Goal: Information Seeking & Learning: Learn about a topic

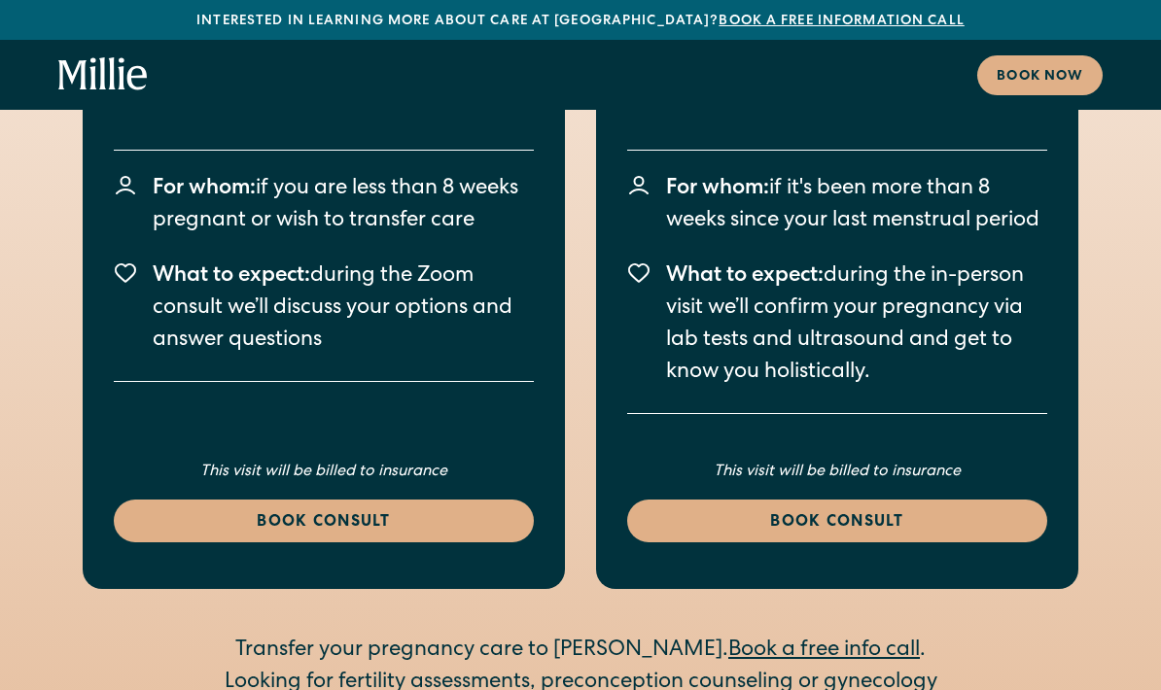
scroll to position [3947, 0]
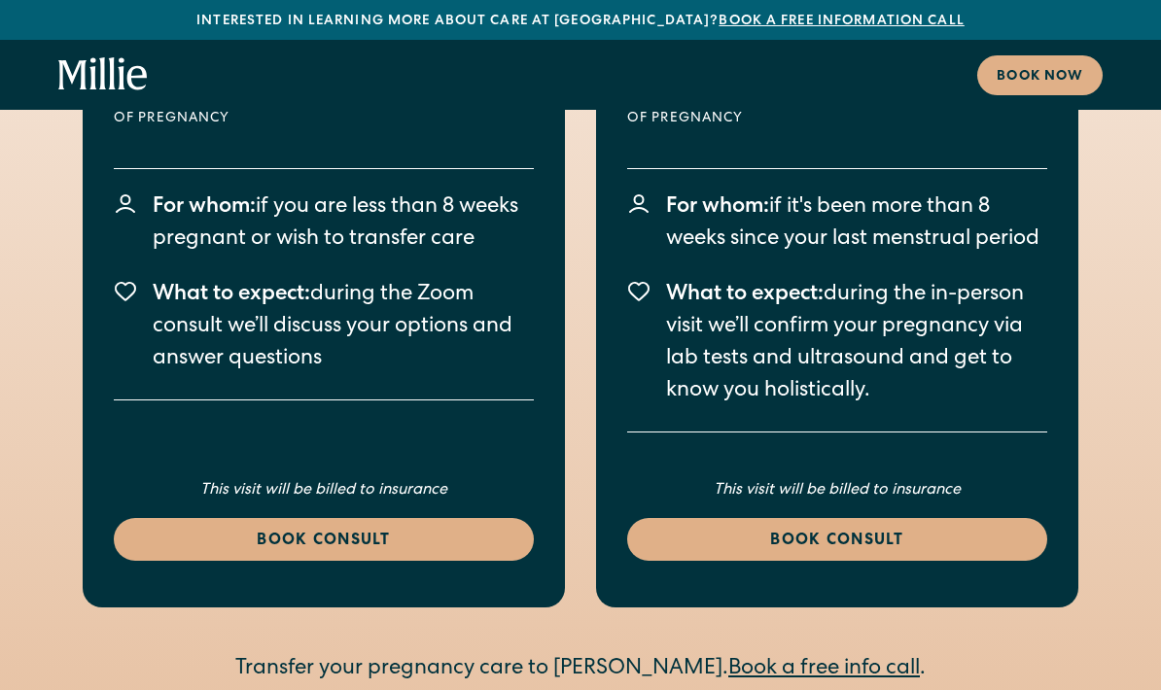
click at [856, 19] on link "Book a free information call" at bounding box center [841, 22] width 245 height 14
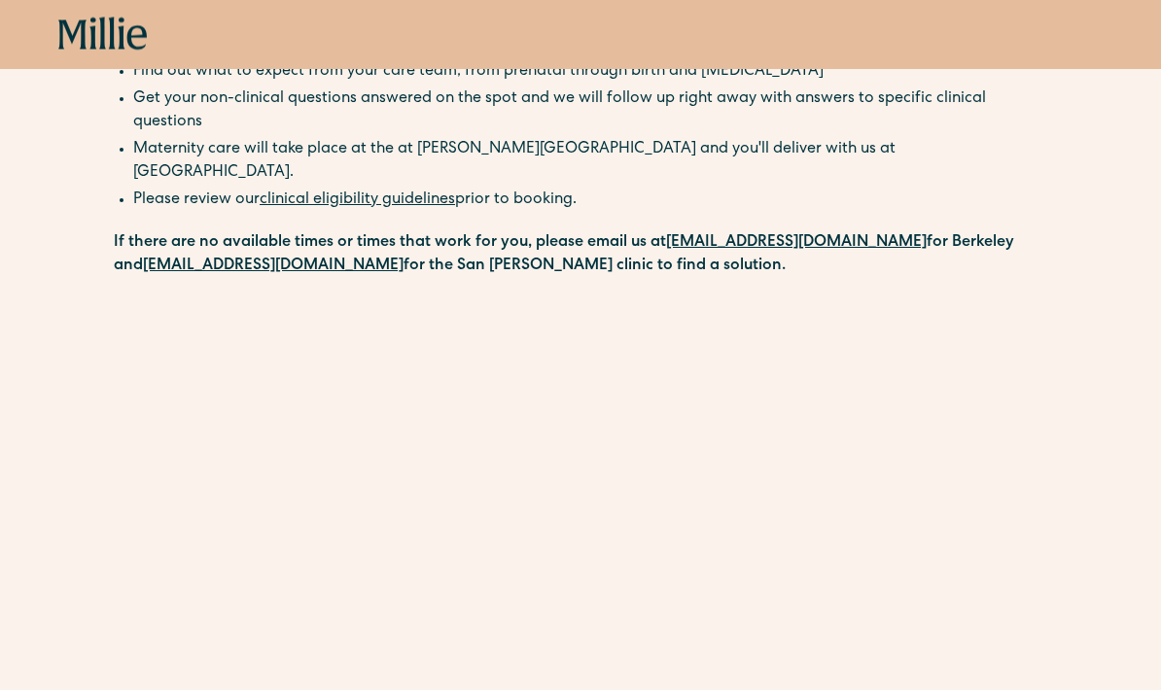
scroll to position [224, 0]
click at [387, 193] on link "clinical eligibility guidelines" at bounding box center [357, 201] width 195 height 16
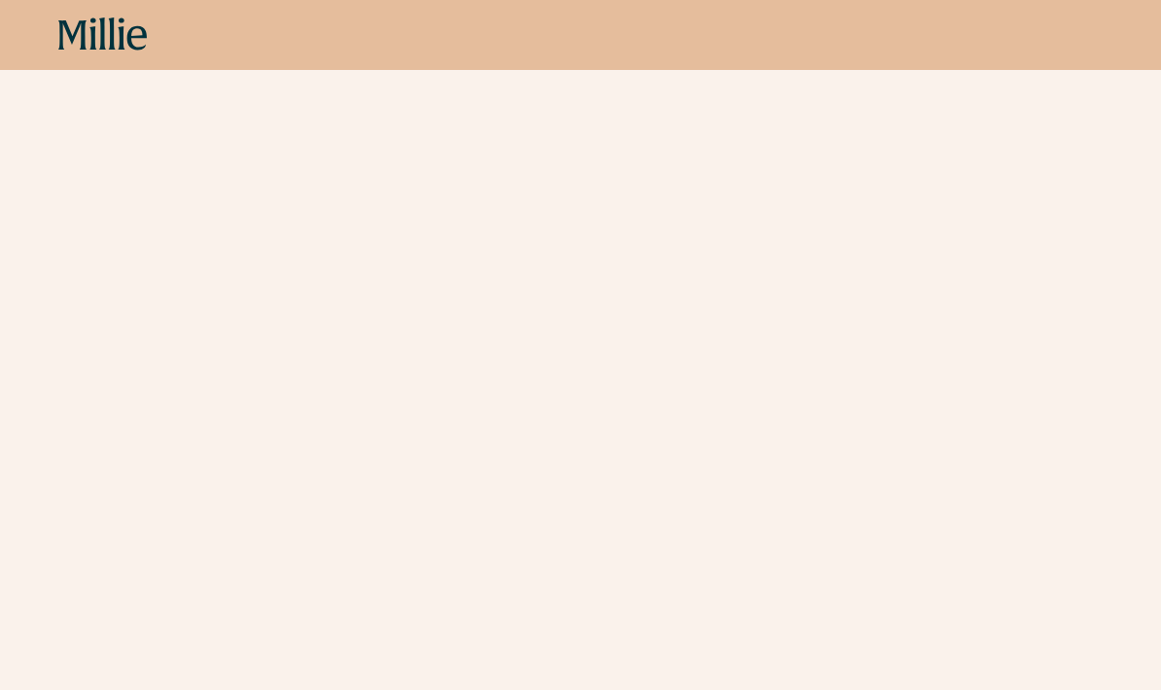
scroll to position [458, 0]
click at [26, 593] on div "Schedule your appointment A free call to learn more about [PERSON_NAME] before …" at bounding box center [580, 290] width 1161 height 1184
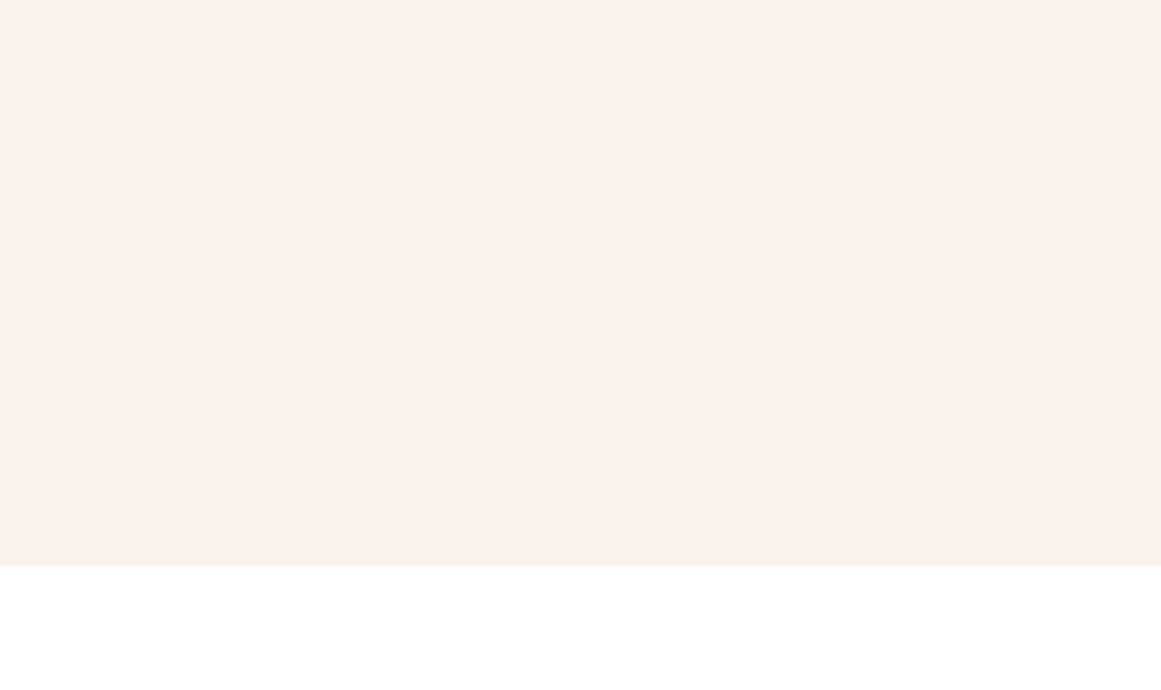
scroll to position [605, 0]
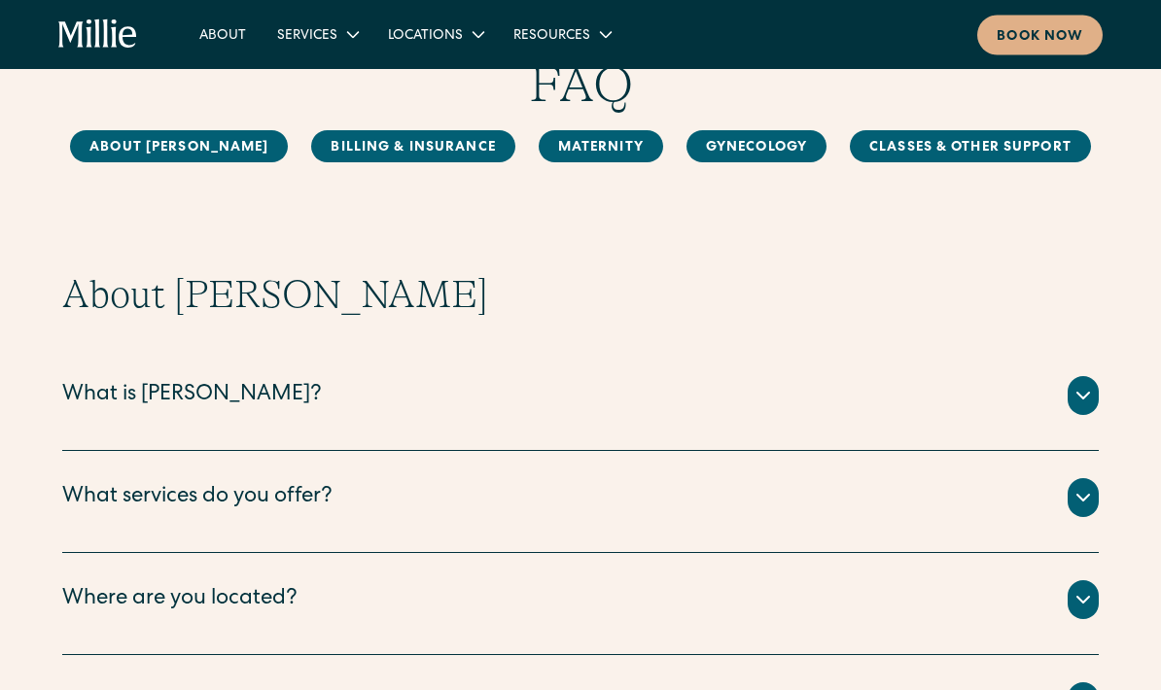
click at [515, 402] on div "What is Millie?" at bounding box center [580, 396] width 1037 height 39
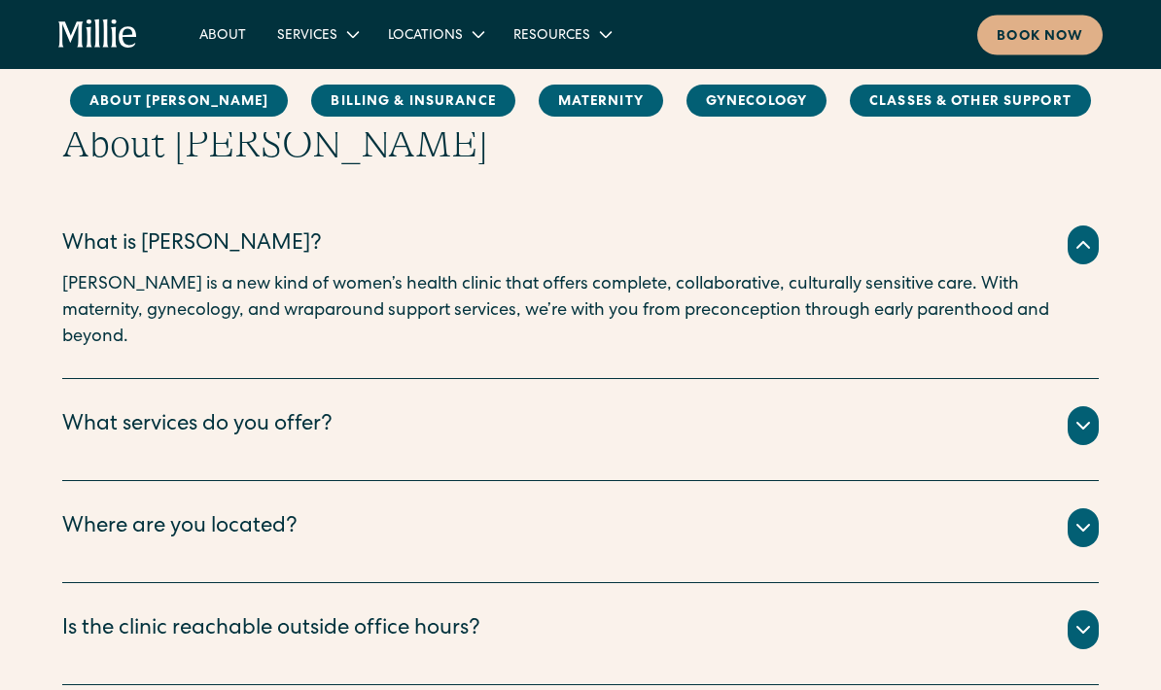
scroll to position [252, 0]
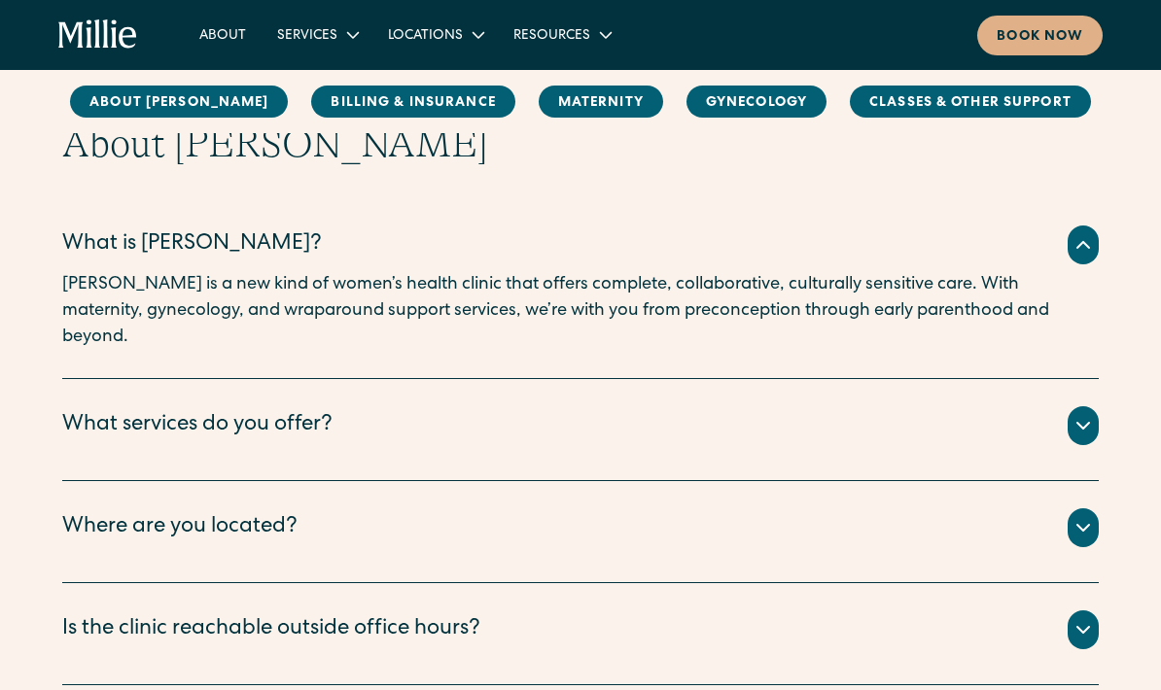
click at [665, 407] on div "What services do you offer?" at bounding box center [580, 426] width 1037 height 39
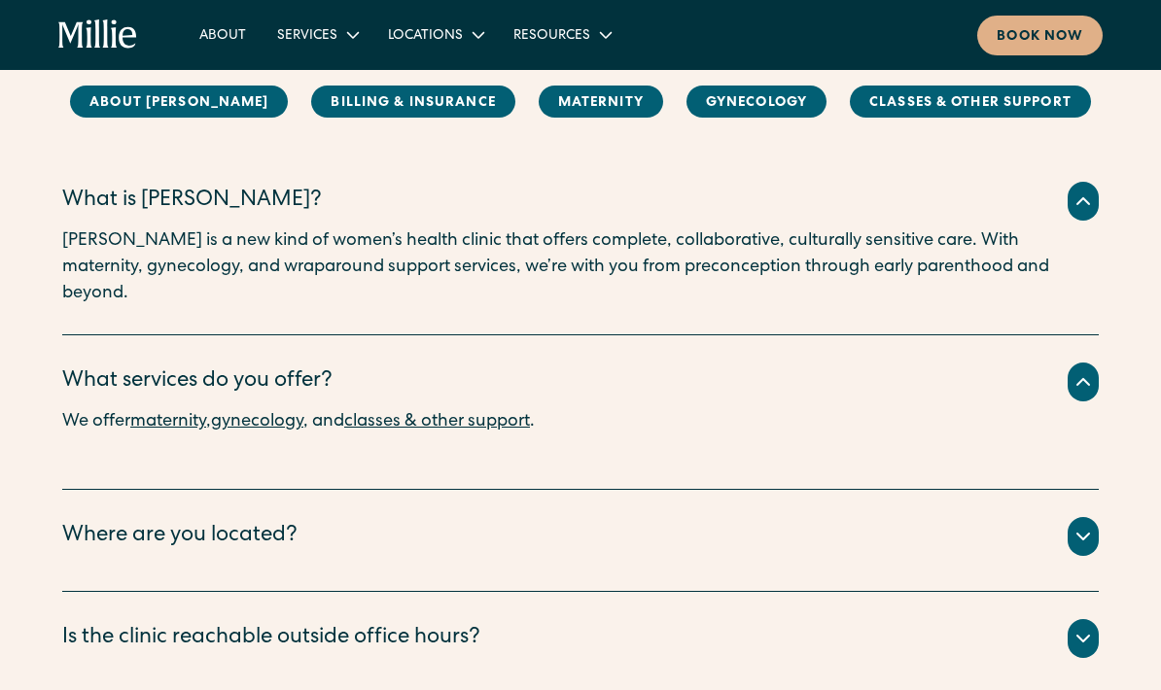
scroll to position [361, 0]
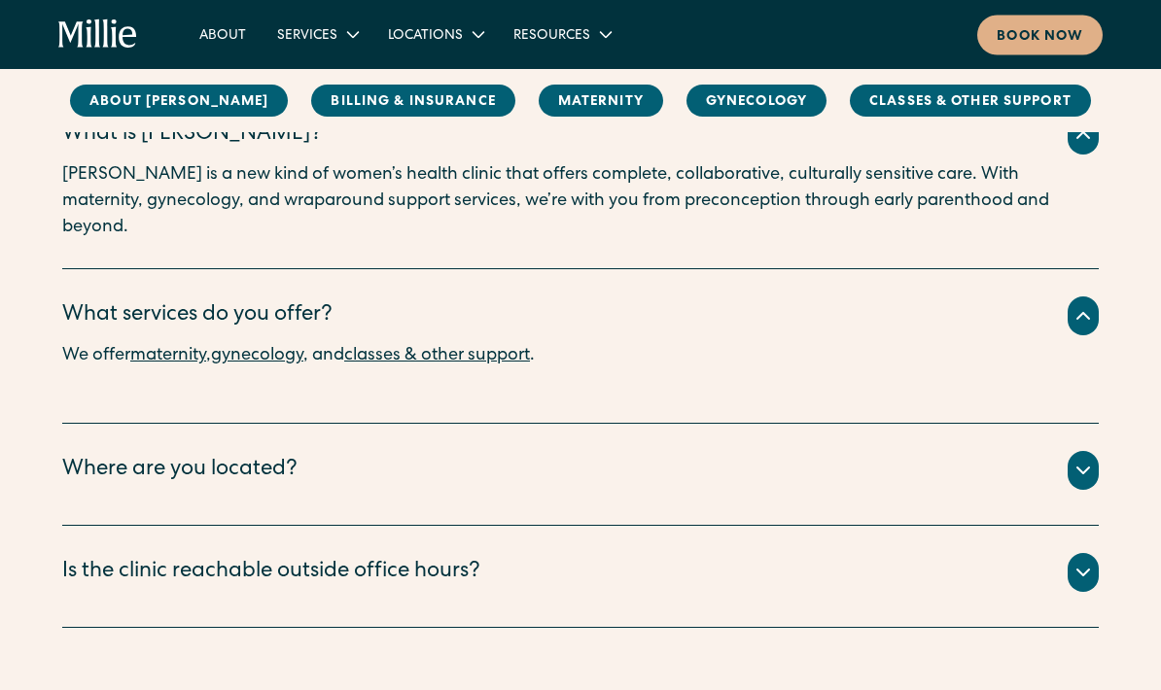
click at [709, 452] on div "Where are you located?" at bounding box center [580, 471] width 1037 height 39
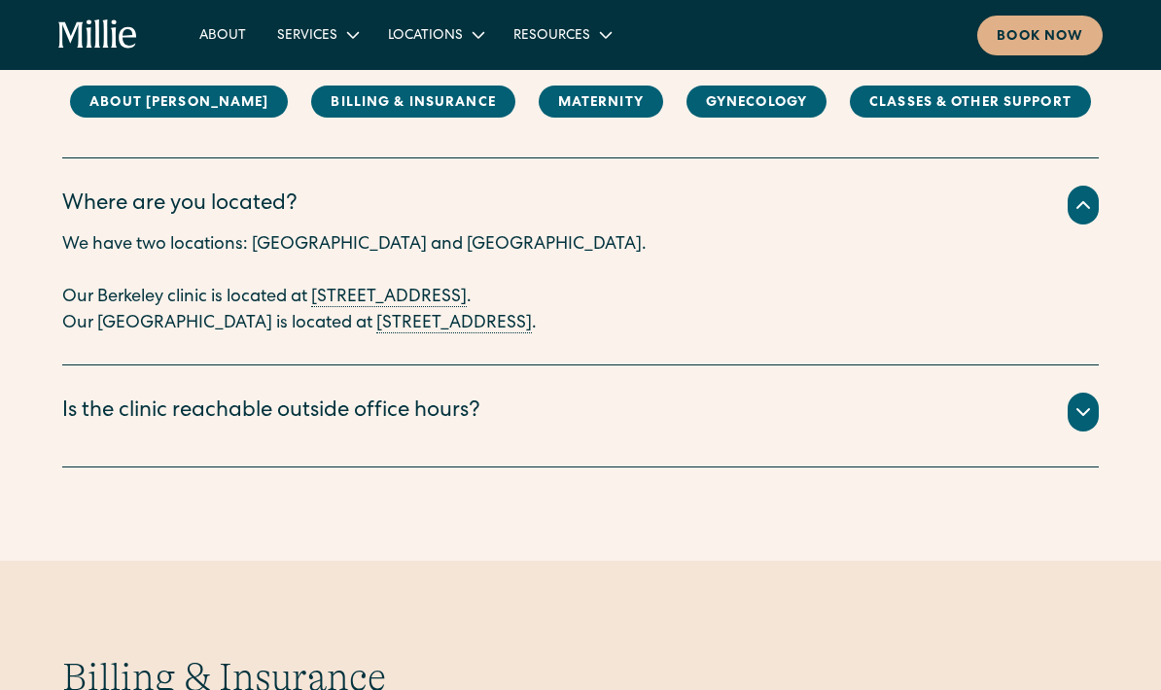
scroll to position [622, 0]
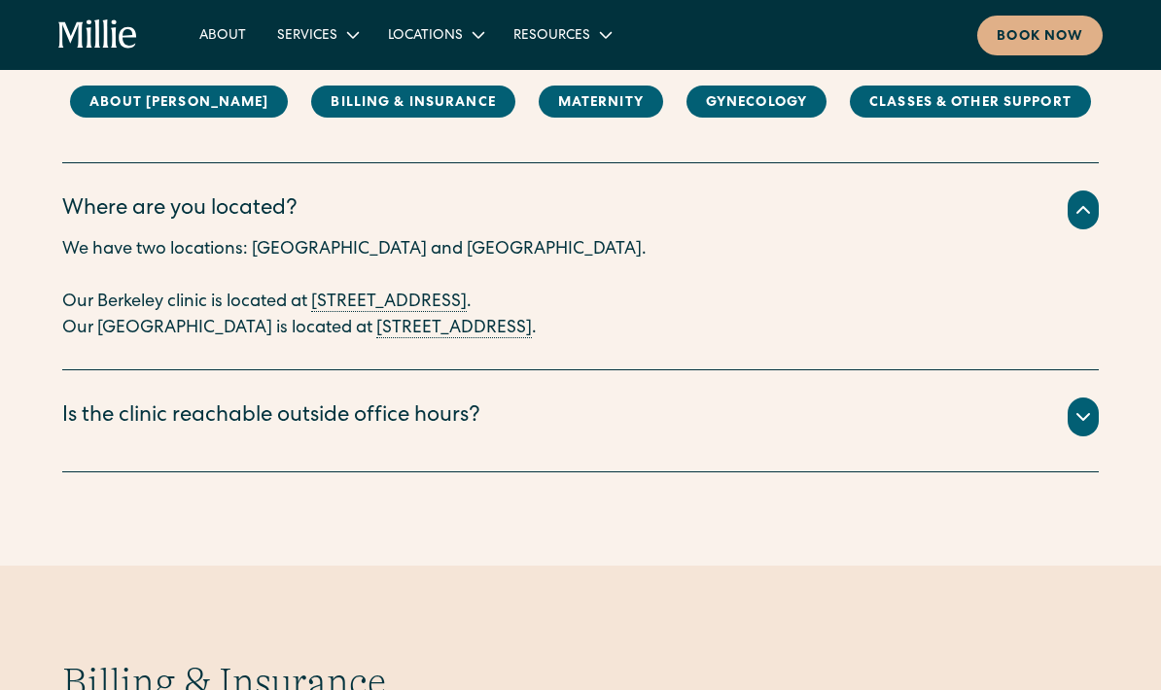
click at [732, 437] on div "To reach our Berkeley clinic after business hours, call (510) 495-0310 . For qu…" at bounding box center [580, 441] width 1037 height 8
click at [768, 399] on div "Is the clinic reachable outside office hours?" at bounding box center [580, 417] width 1037 height 39
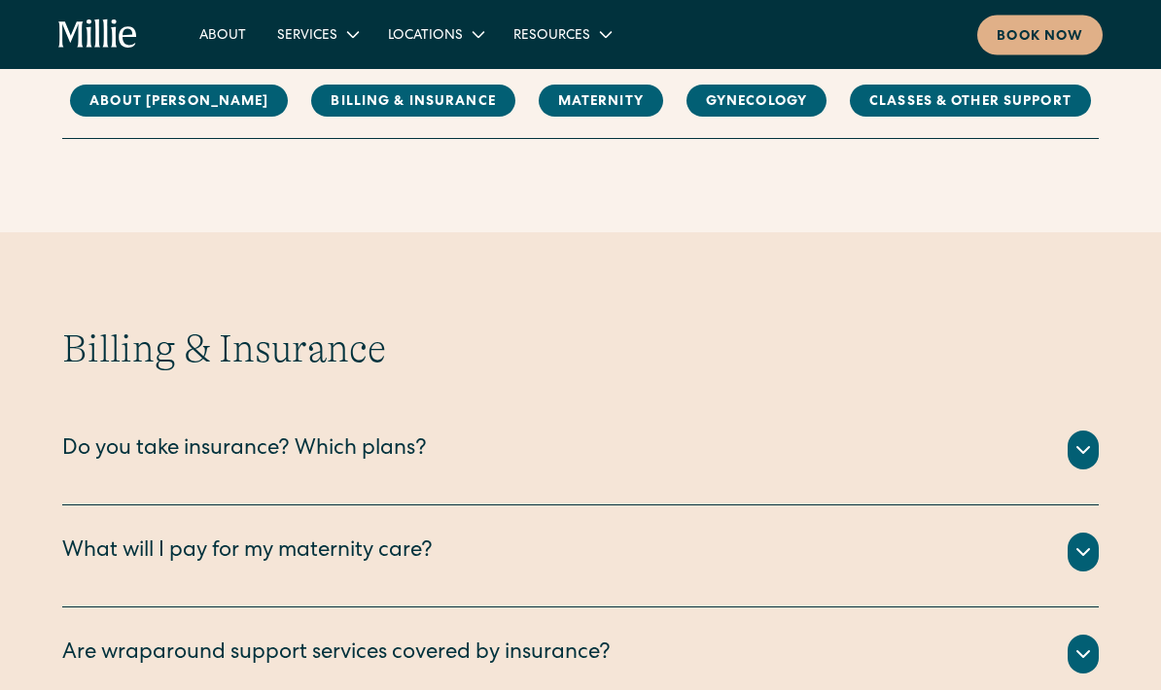
click at [1074, 440] on icon at bounding box center [1083, 451] width 23 height 23
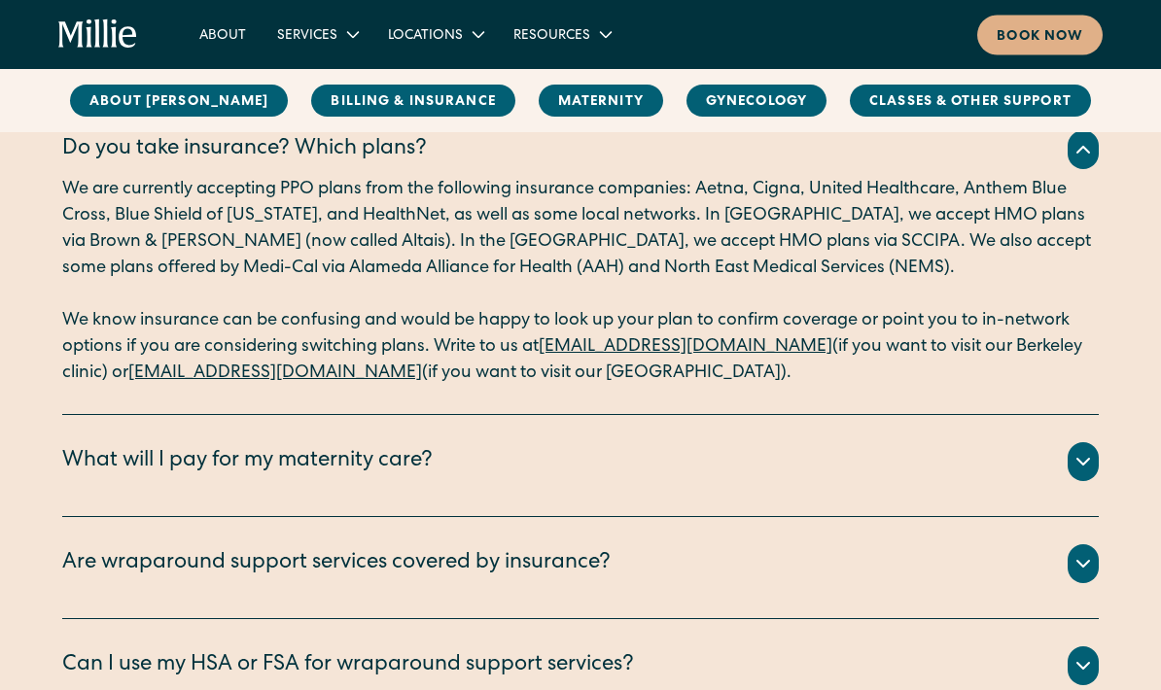
scroll to position [1370, 0]
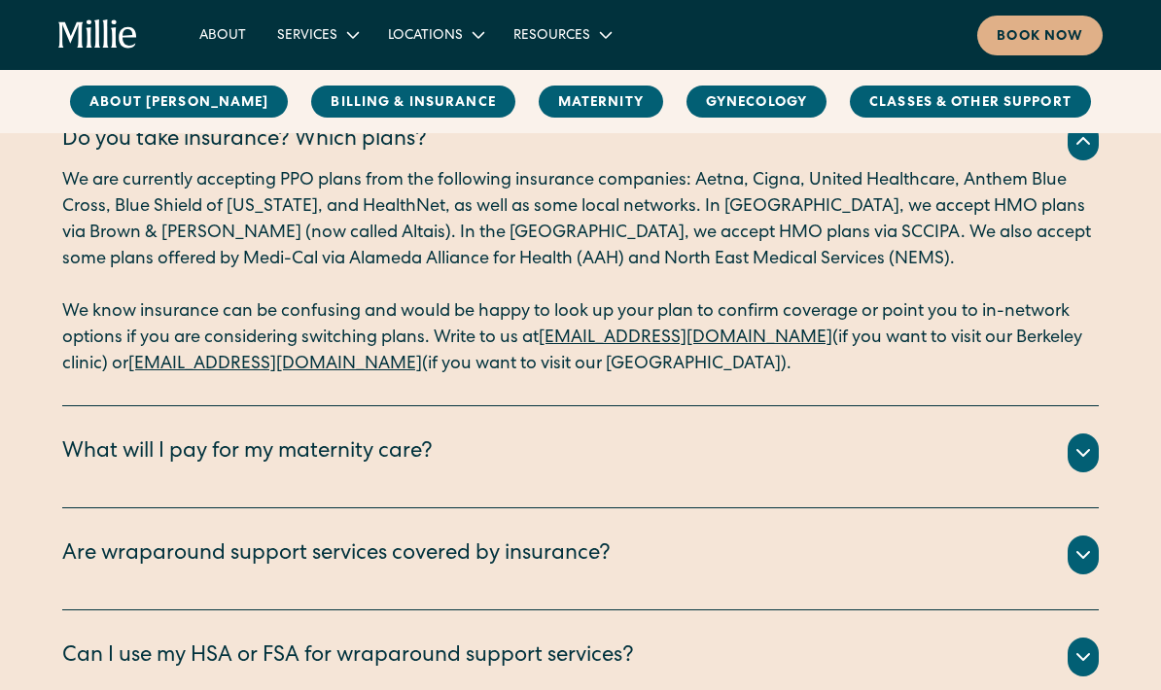
click at [498, 473] on div "All your clinical appointments at Millie, lab tests, ultrasounds, and labor and…" at bounding box center [580, 477] width 1037 height 8
click at [585, 434] on div "What will I pay for my maternity care?" at bounding box center [580, 453] width 1037 height 39
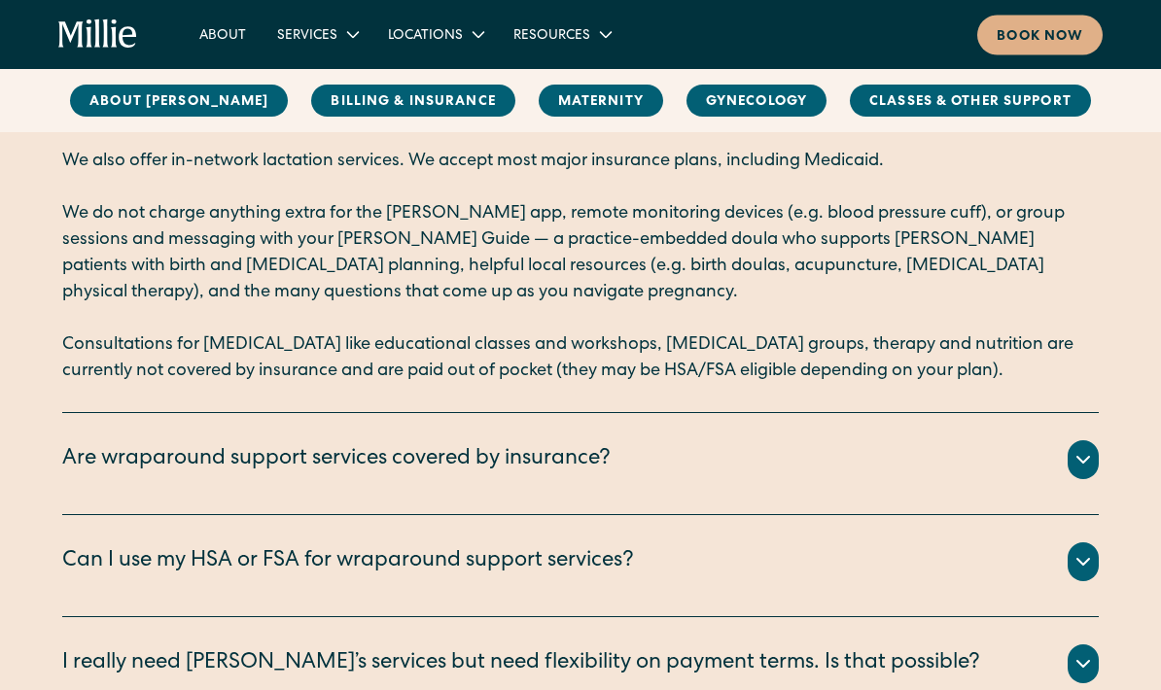
scroll to position [1848, 0]
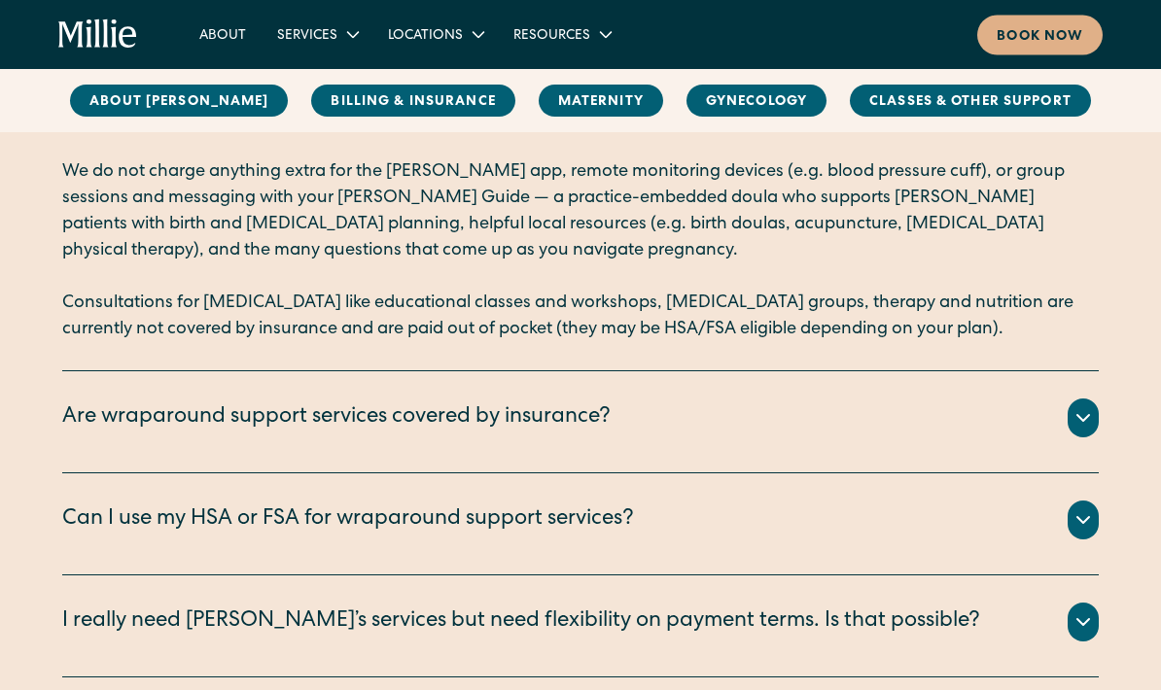
click at [1079, 439] on div "In-clinic lactation appointments are billed to your insurance. The rest of our …" at bounding box center [580, 443] width 1037 height 8
click at [1074, 439] on div "In-clinic lactation appointments are billed to your insurance. The rest of our …" at bounding box center [580, 443] width 1037 height 8
click at [1078, 407] on icon at bounding box center [1083, 418] width 23 height 23
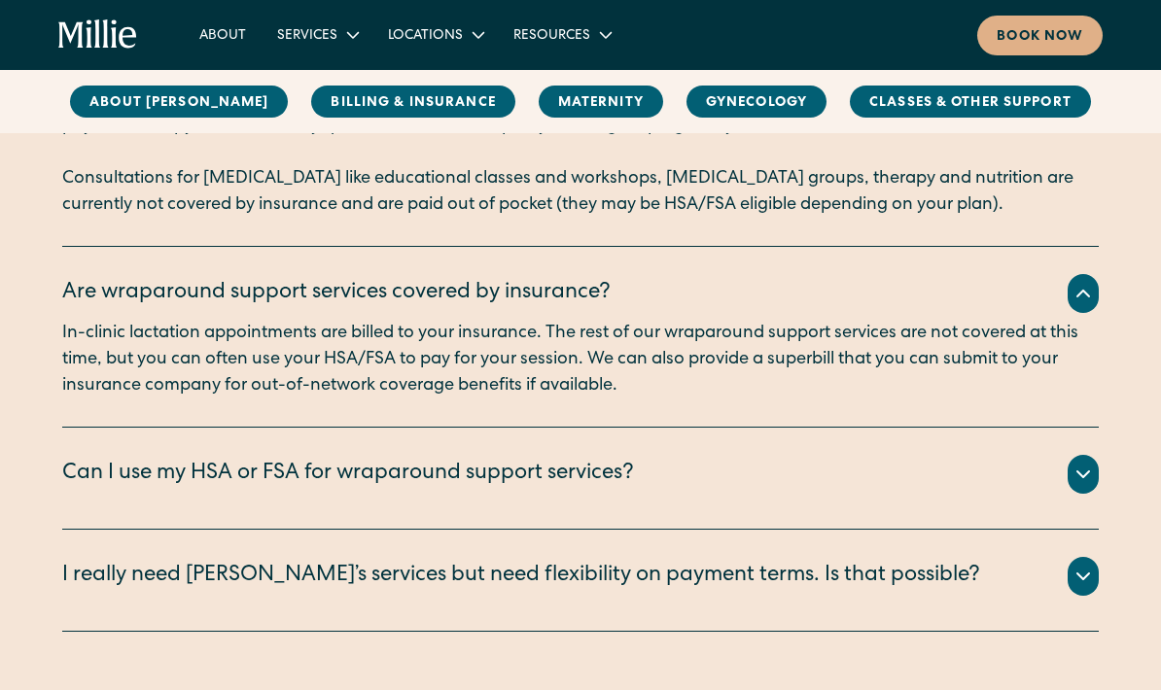
scroll to position [1973, 0]
